Goal: Information Seeking & Learning: Learn about a topic

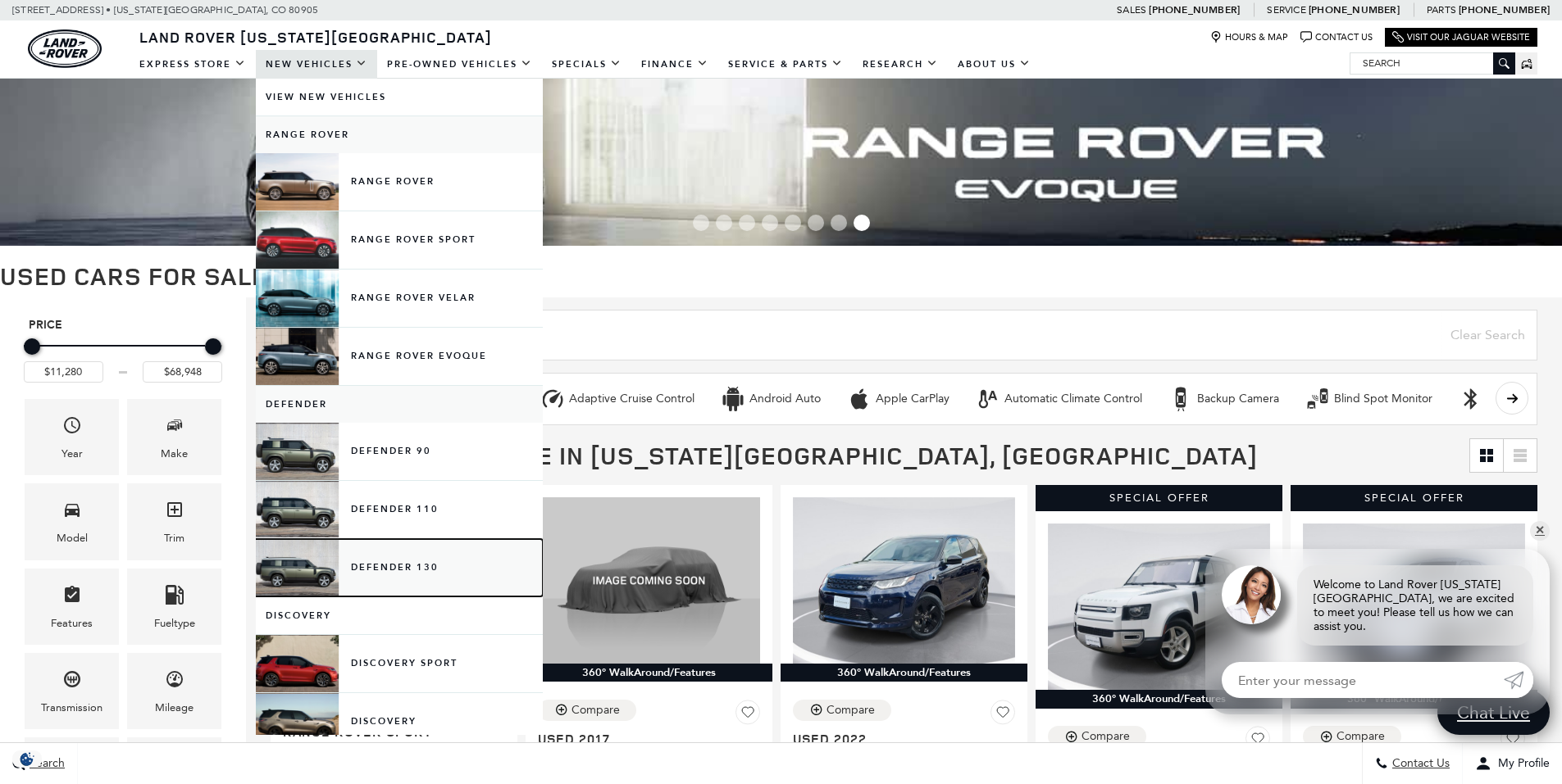
click at [407, 569] on link "Defender 130" at bounding box center [399, 568] width 287 height 57
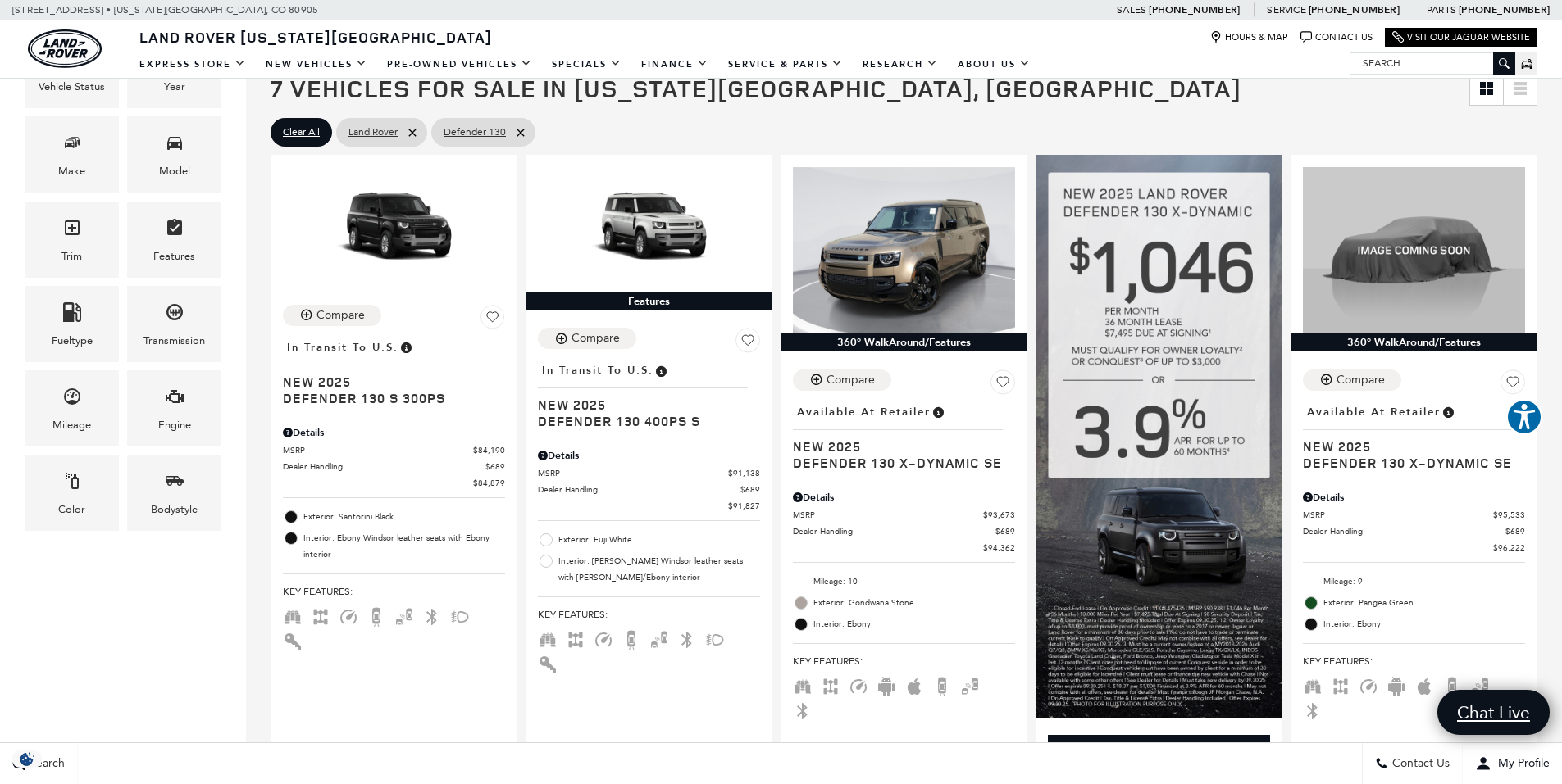
scroll to position [246, 0]
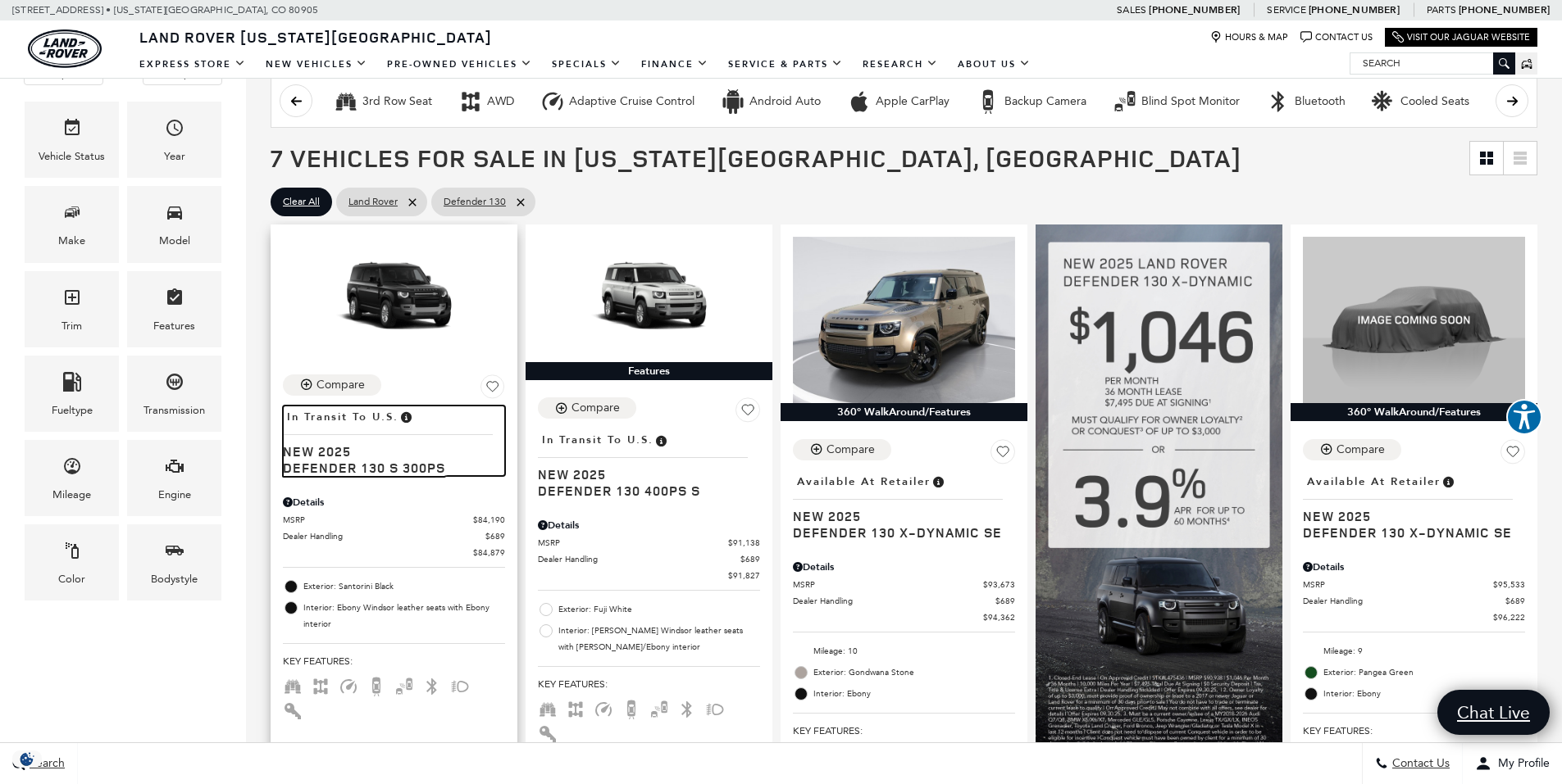
click at [321, 460] on span "Defender 130 S 300PS" at bounding box center [388, 468] width 210 height 17
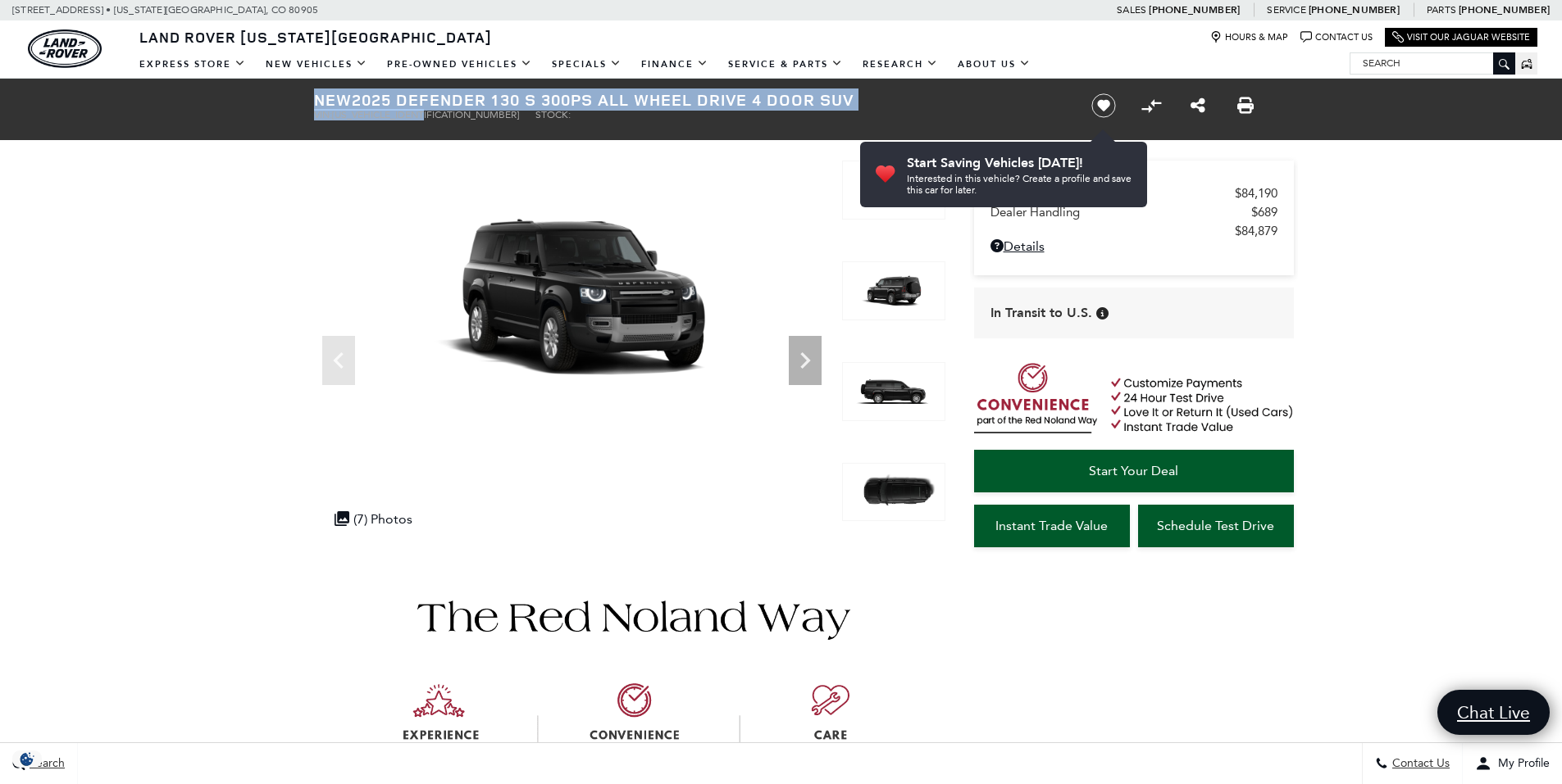
drag, startPoint x: 429, startPoint y: 116, endPoint x: 307, endPoint y: 97, distance: 123.5
click at [307, 97] on div "New 2025 Defender 130 S 300PS All Wheel Drive 4 Door SUV VIN: [US_VEHICLE_IDENT…" at bounding box center [683, 105] width 787 height 55
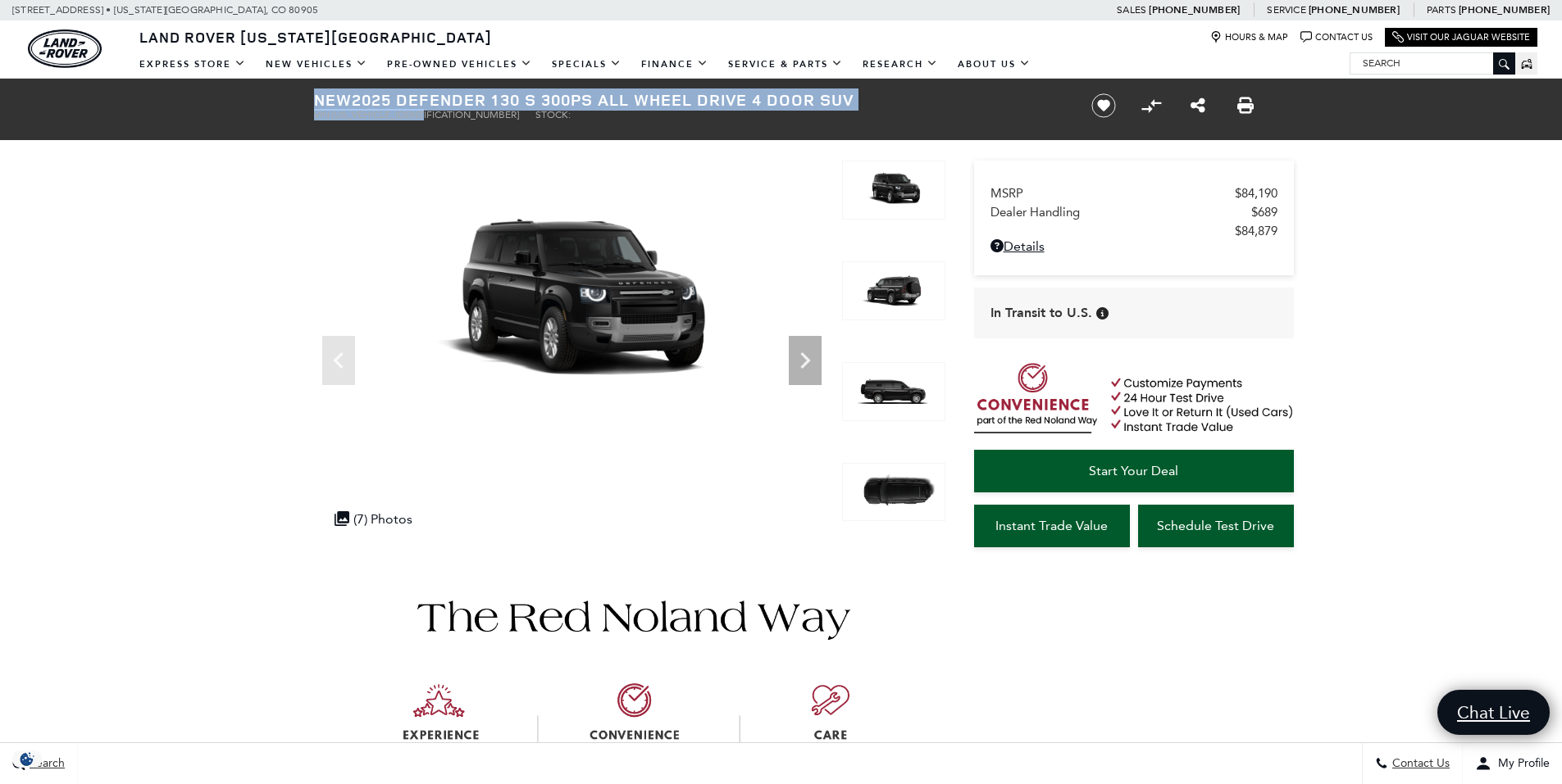
copy div "New 2025 Defender 130 S 300PS All Wheel Drive 4 Door SUV VIN: [US_VEHICLE_IDENT…"
